Goal: Navigation & Orientation: Find specific page/section

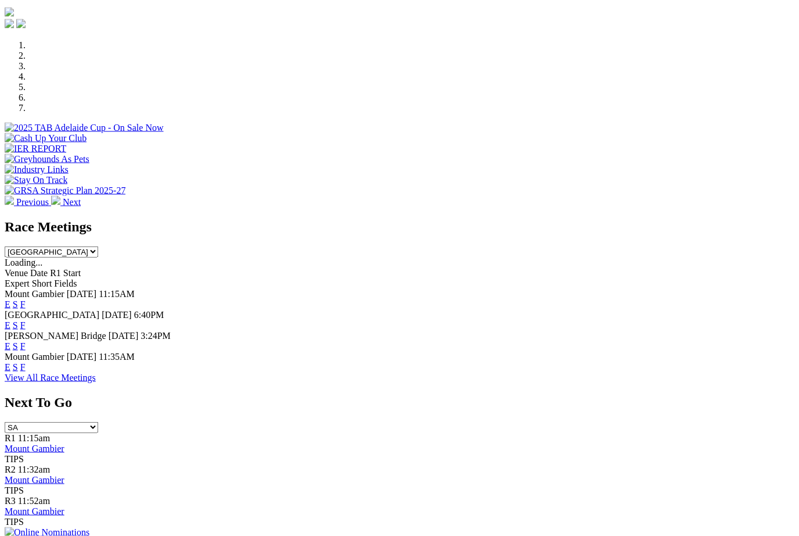
scroll to position [328, 0]
click at [26, 361] on link "F" at bounding box center [22, 366] width 5 height 10
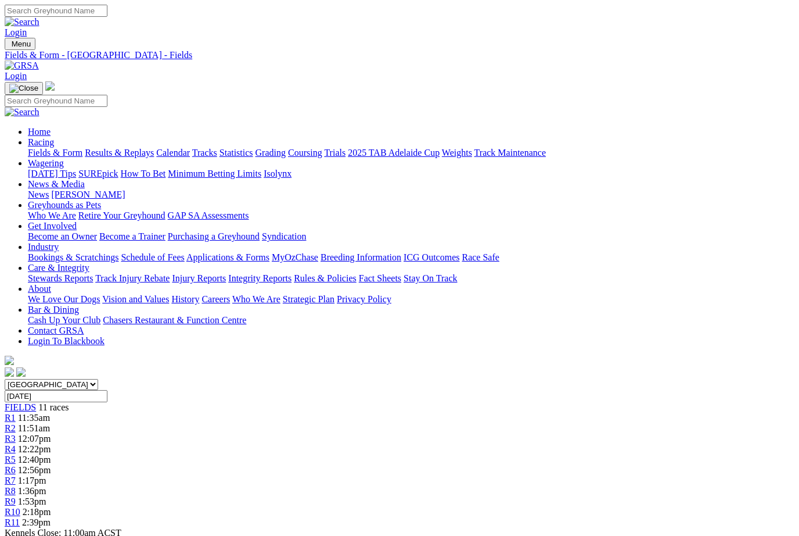
click at [45, 148] on link "Fields & Form" at bounding box center [55, 153] width 55 height 10
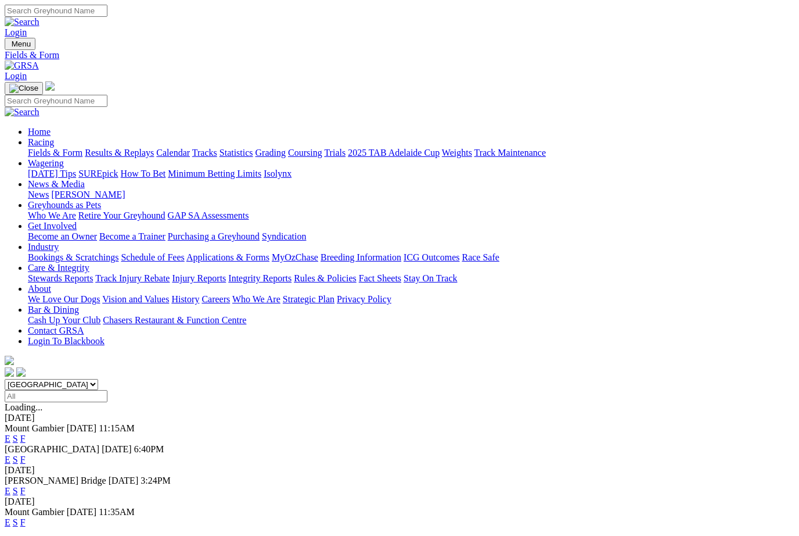
click at [46, 148] on link "Fields & Form" at bounding box center [55, 153] width 55 height 10
click at [152, 148] on link "Results & Replays" at bounding box center [119, 153] width 69 height 10
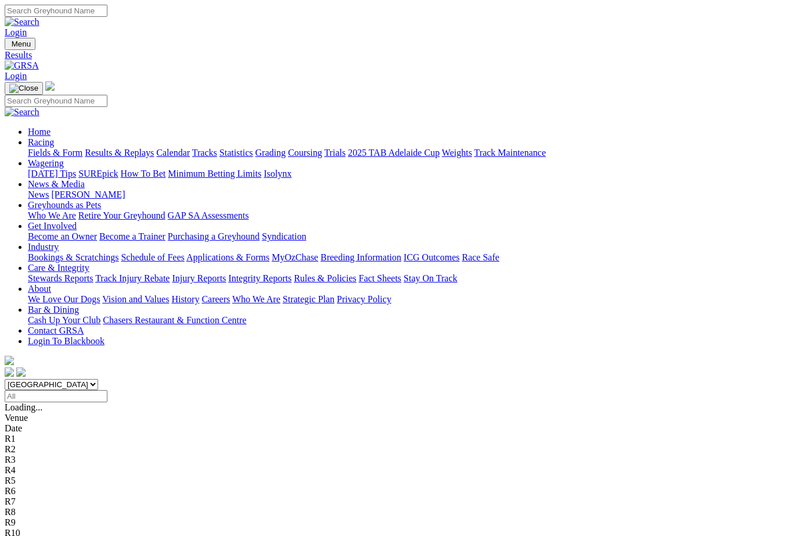
click at [44, 148] on link "Fields & Form" at bounding box center [55, 153] width 55 height 10
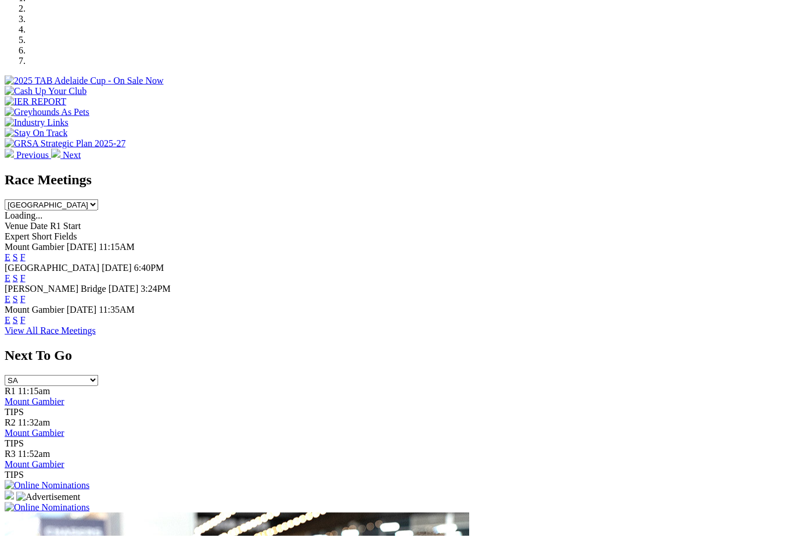
scroll to position [375, 0]
